Goal: Task Accomplishment & Management: Manage account settings

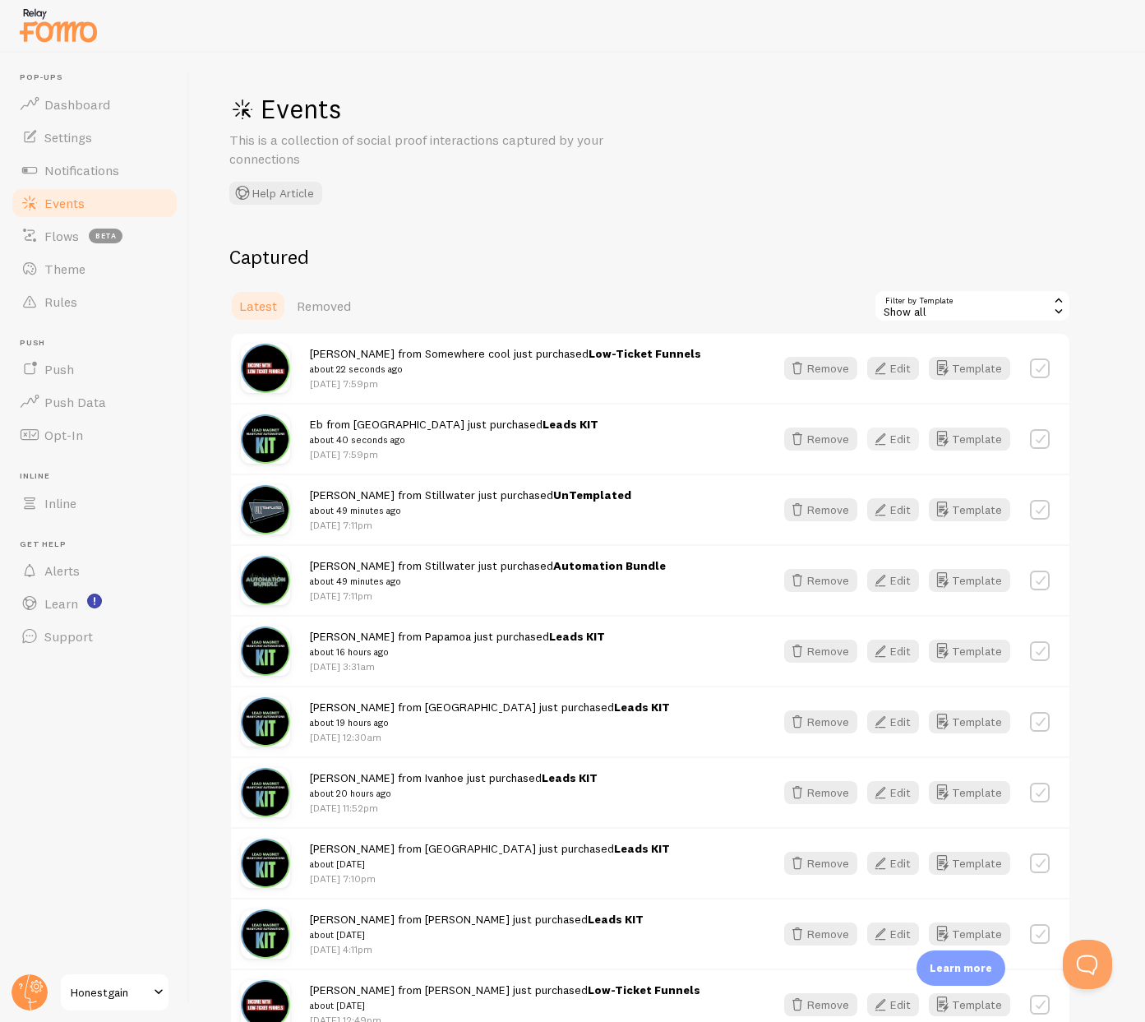
click at [898, 437] on button "Edit" at bounding box center [893, 438] width 52 height 23
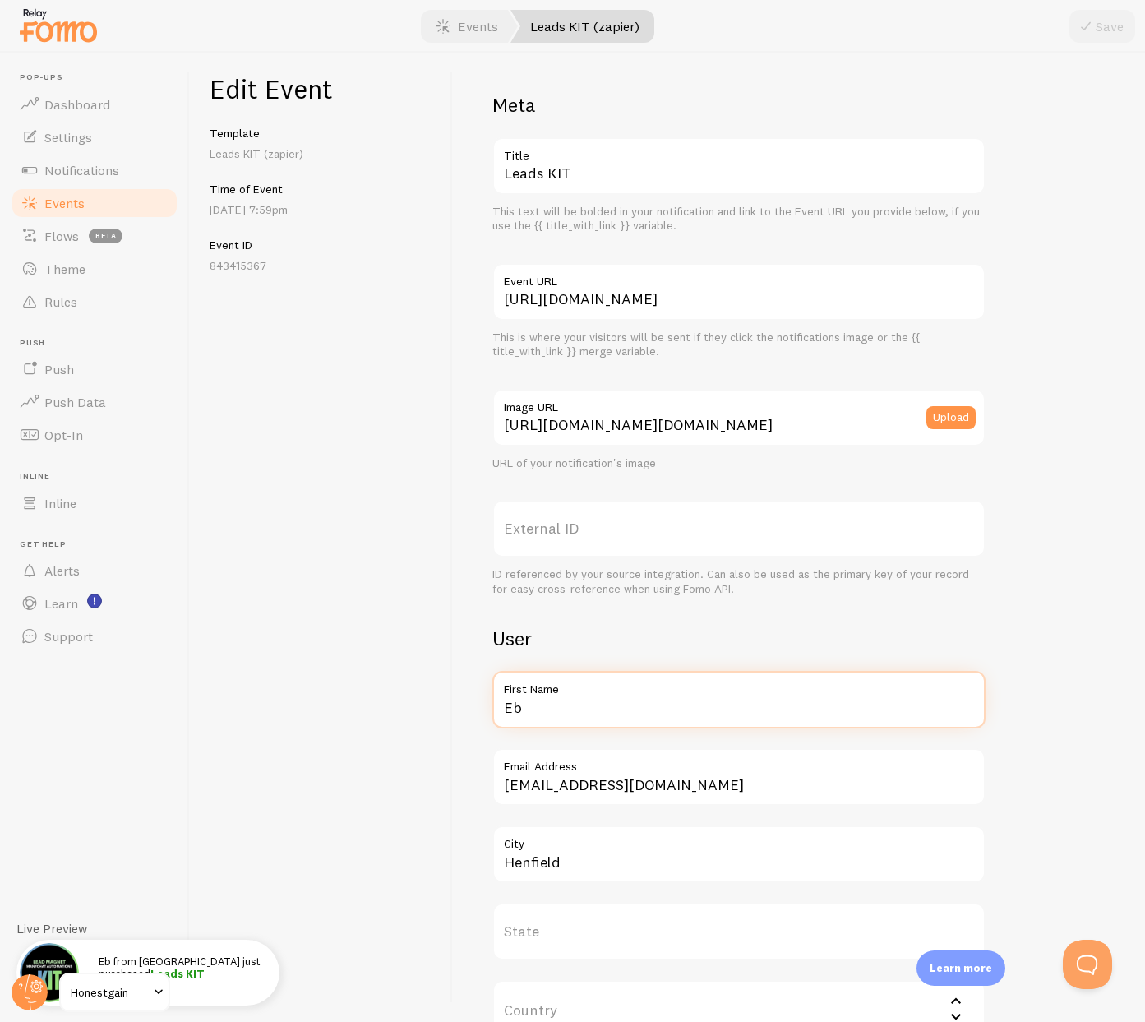
click at [561, 709] on input "Eb" at bounding box center [738, 700] width 493 height 58
type input "[PERSON_NAME]"
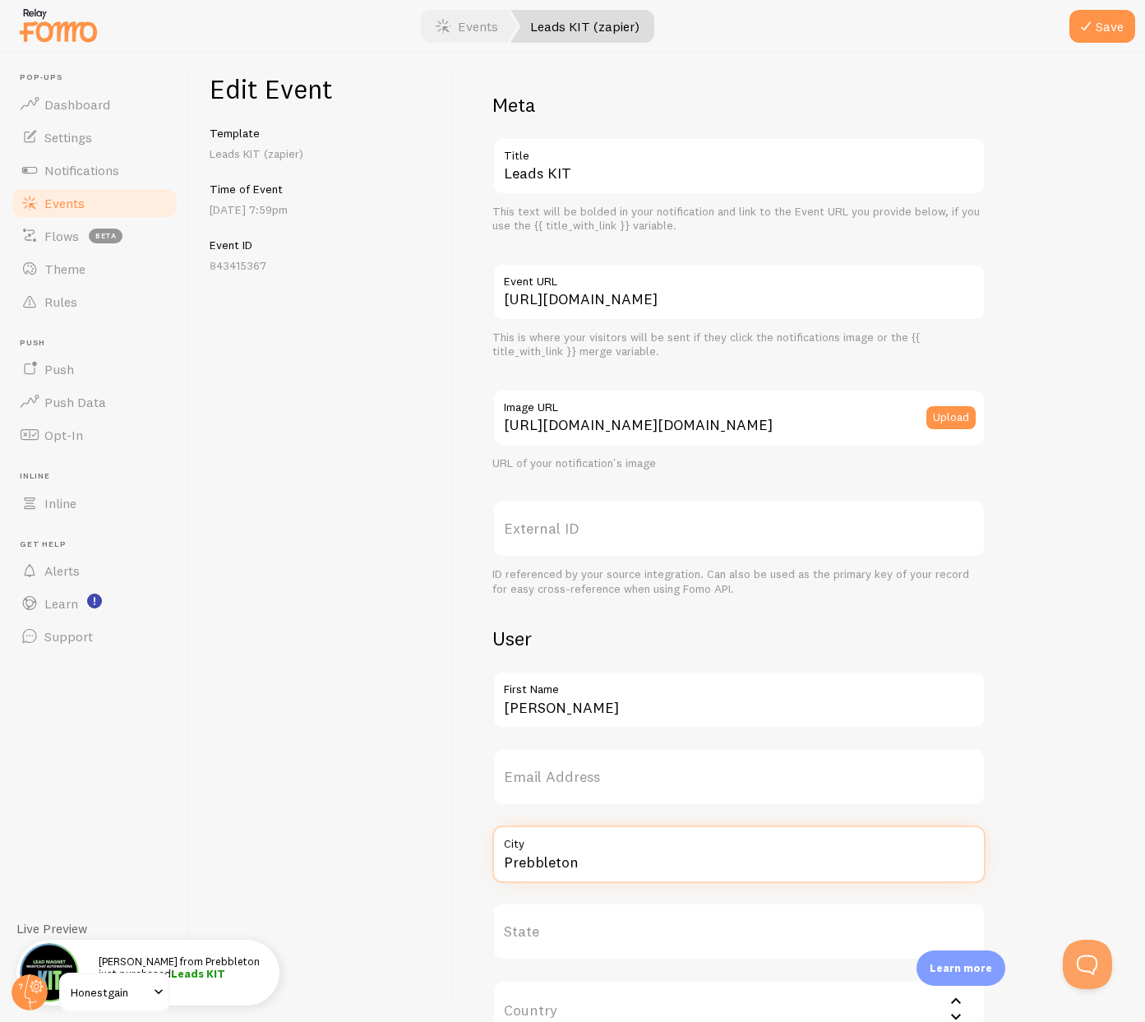
type input "Prebbleton"
click at [561, 855] on input "Prebbleton" at bounding box center [738, 854] width 493 height 58
click at [1105, 29] on button "Save" at bounding box center [1102, 26] width 66 height 33
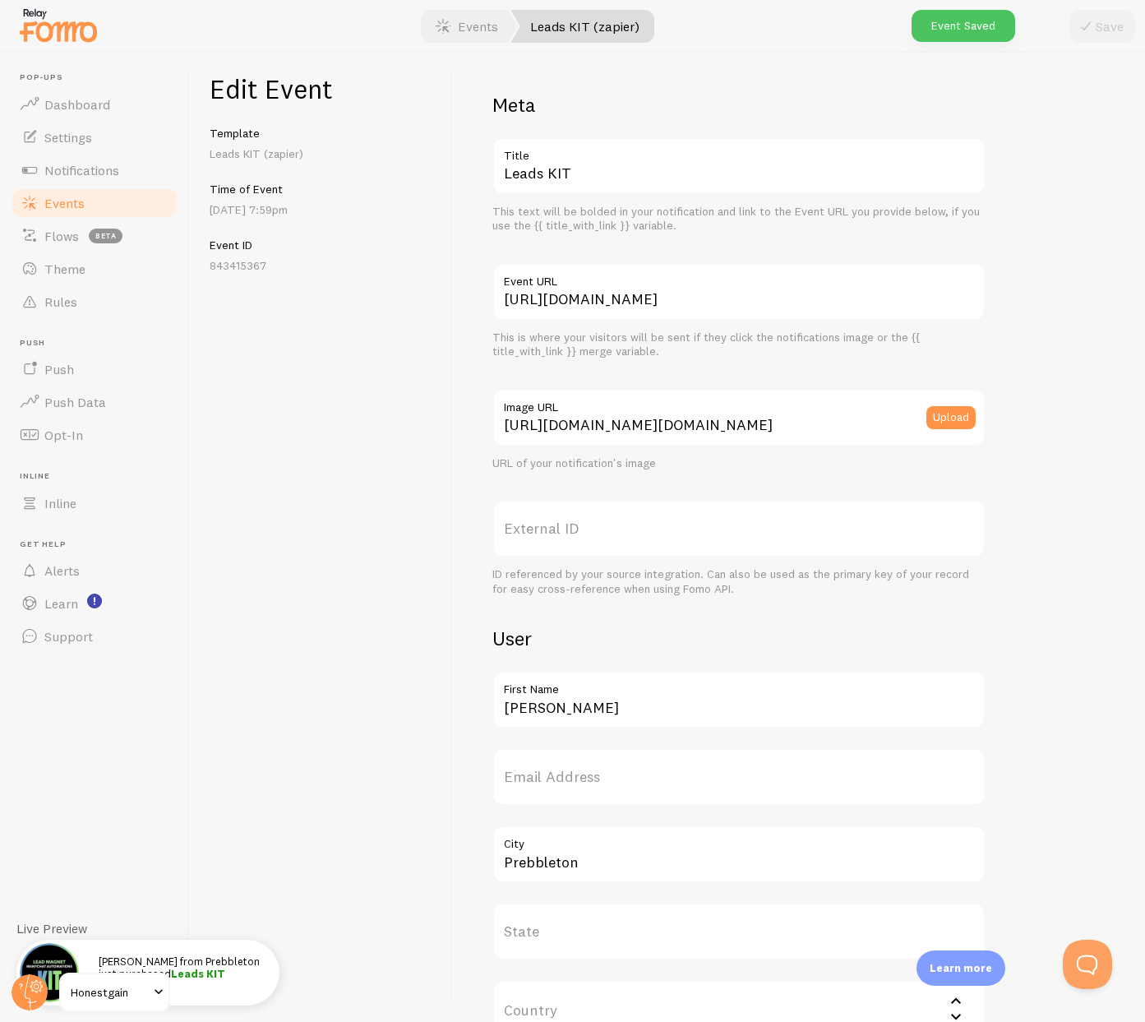
click at [75, 209] on span "Events" at bounding box center [64, 203] width 40 height 16
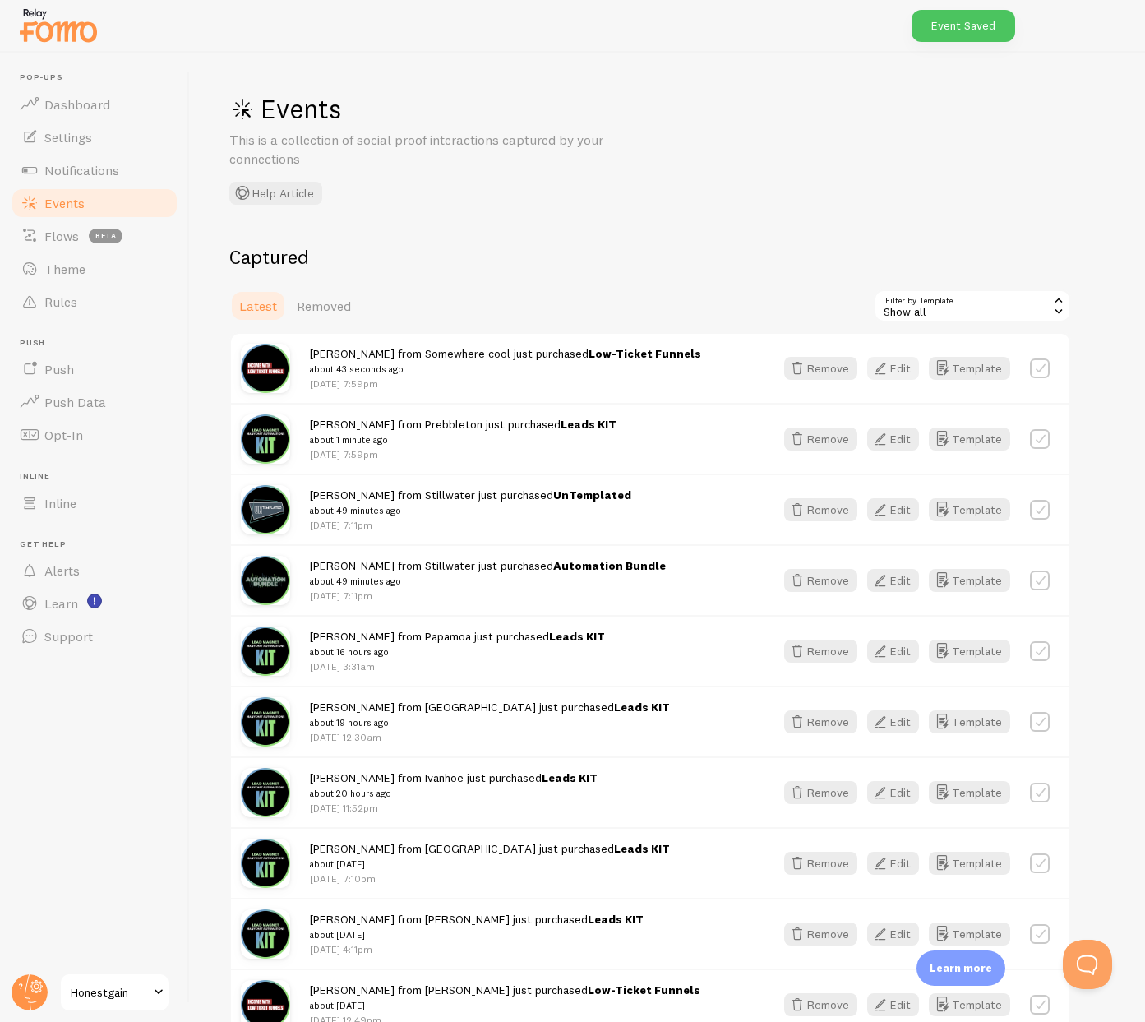
click at [896, 370] on button "Edit" at bounding box center [893, 368] width 52 height 23
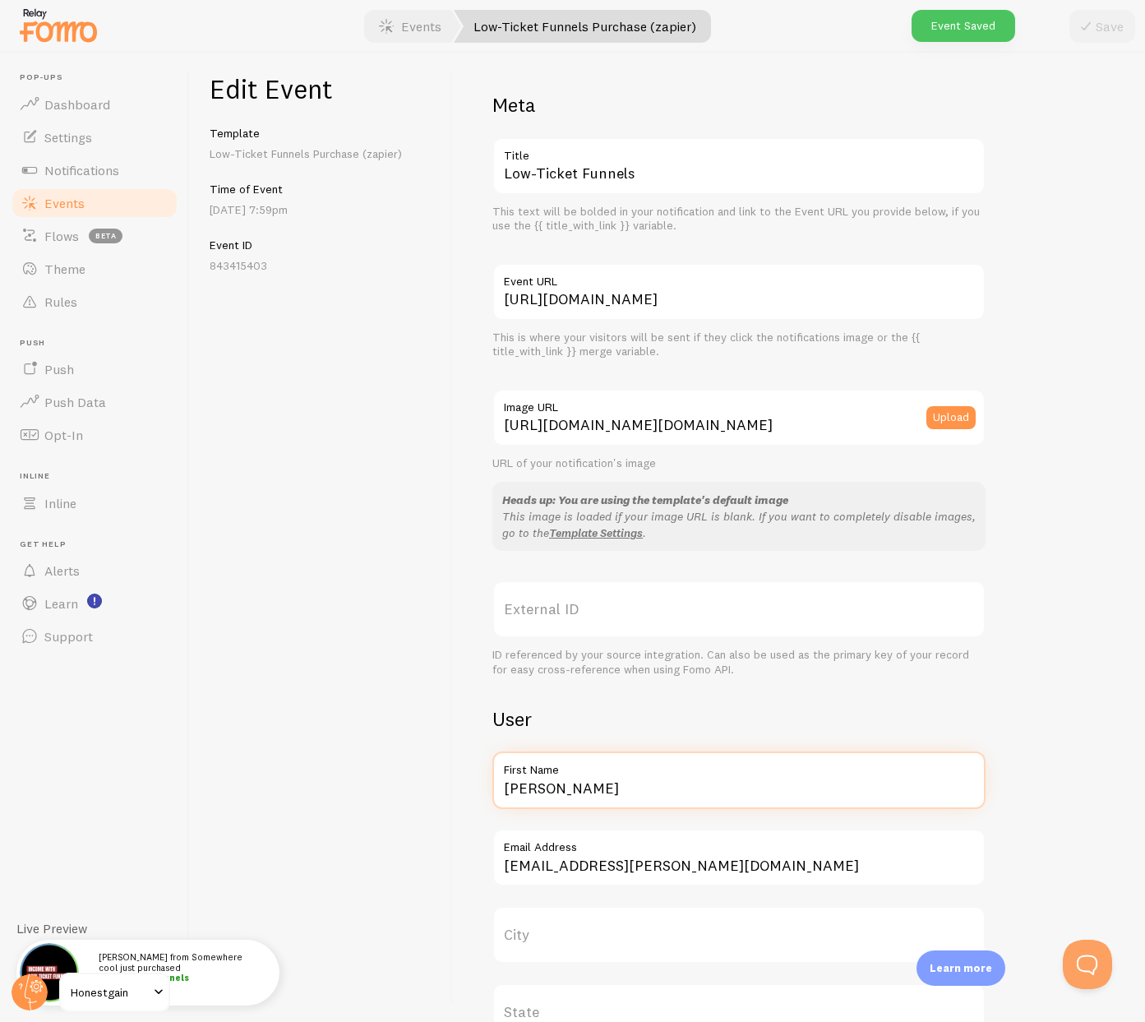
click at [593, 794] on input "Constance" at bounding box center [738, 780] width 493 height 58
type input "Ellen"
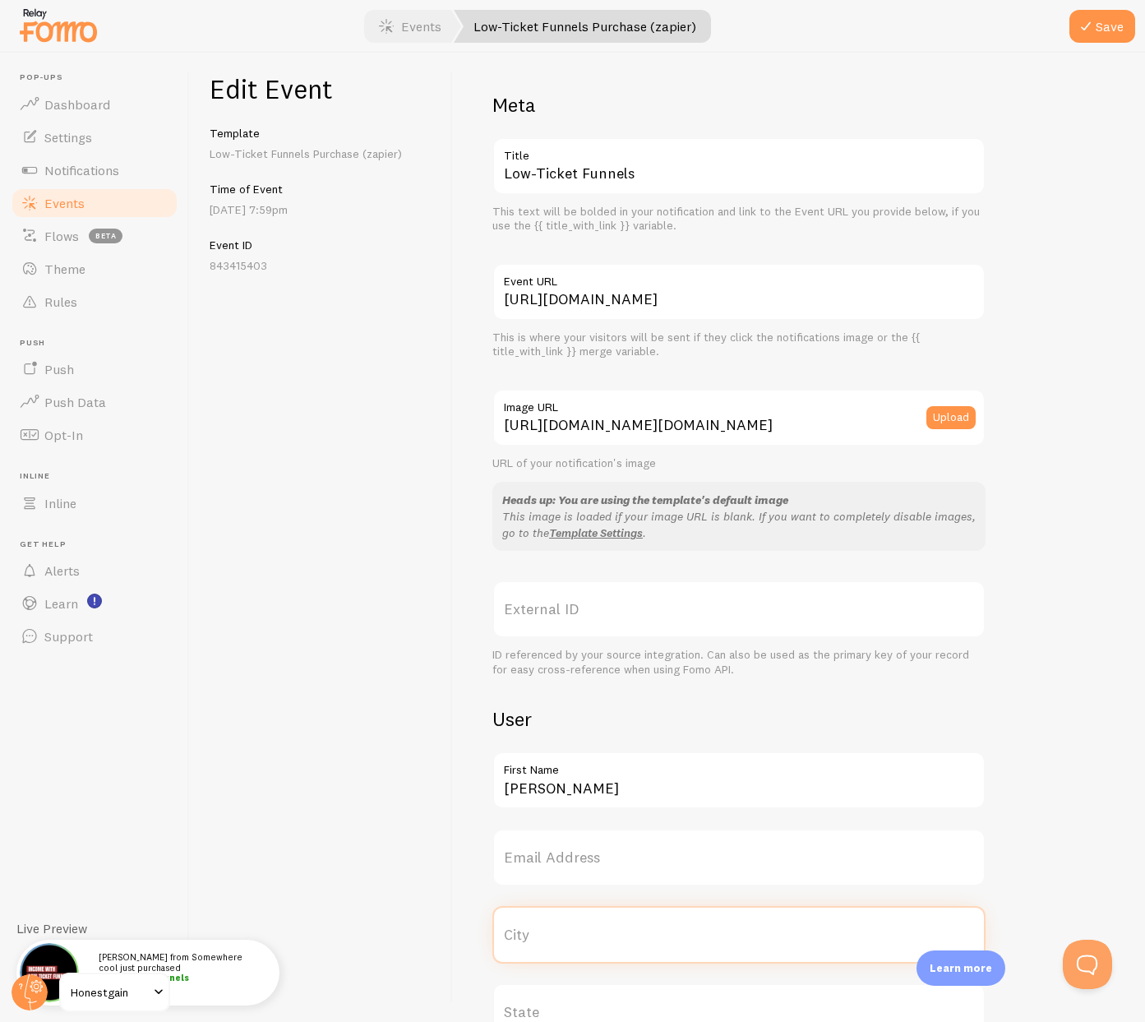
paste input "Prebbleton"
type input "Prebbleton"
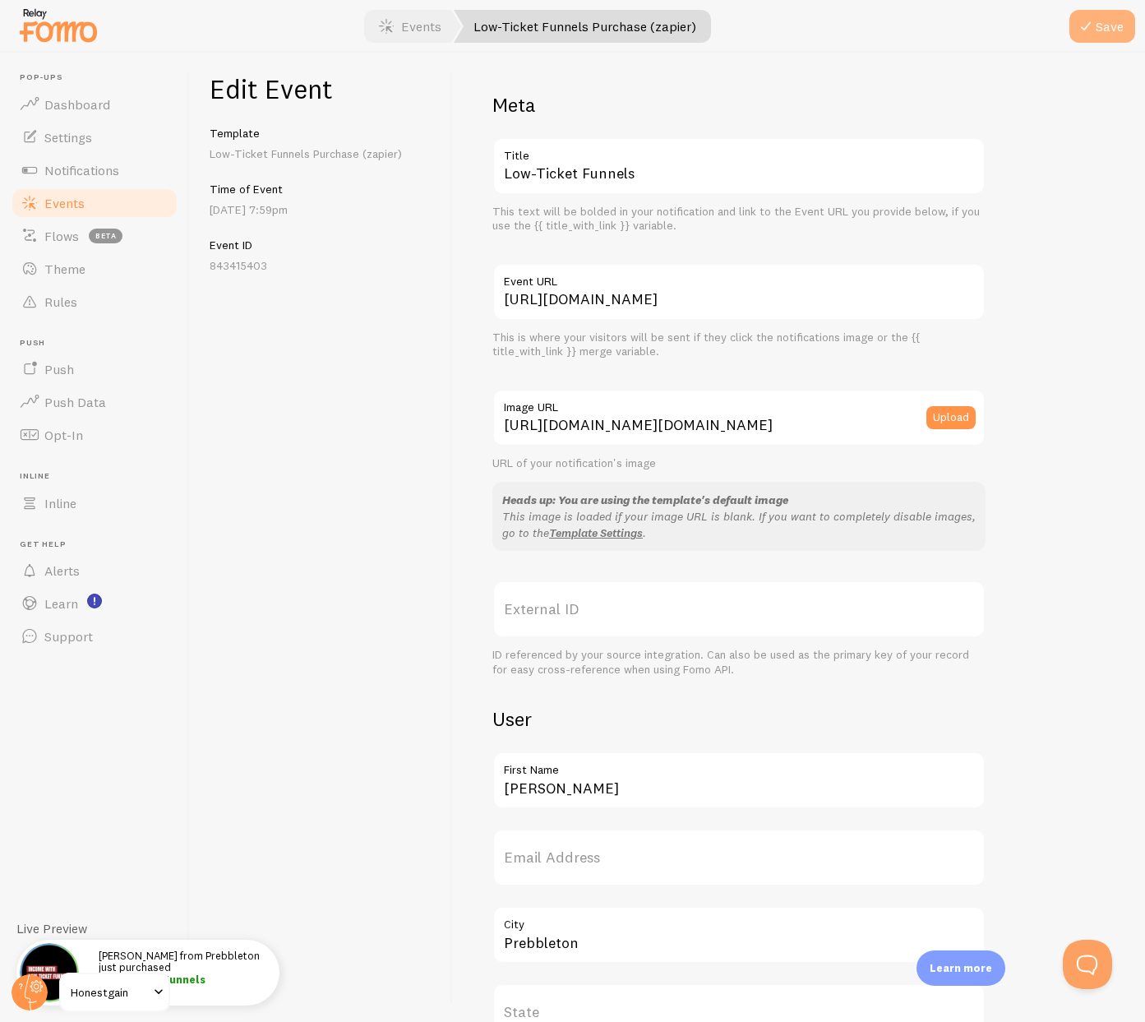
click at [1099, 33] on button "Save" at bounding box center [1102, 26] width 66 height 33
click at [72, 205] on span "Events" at bounding box center [64, 203] width 40 height 16
